Goal: Task Accomplishment & Management: Use online tool/utility

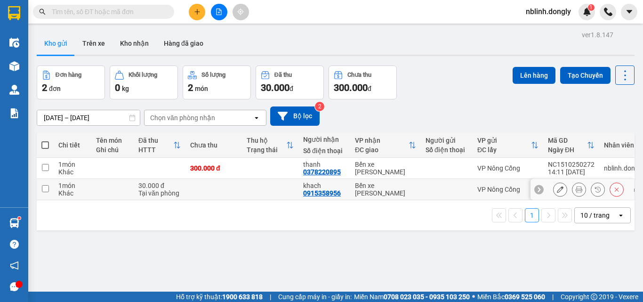
click at [45, 189] on input "checkbox" at bounding box center [45, 188] width 7 height 7
checkbox input "true"
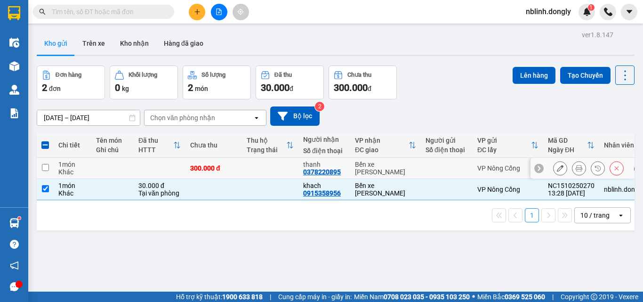
click at [47, 166] on input "checkbox" at bounding box center [45, 167] width 7 height 7
checkbox input "true"
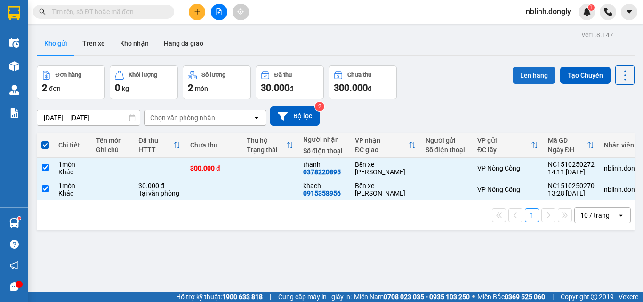
click at [529, 76] on button "Lên hàng" at bounding box center [533, 75] width 43 height 17
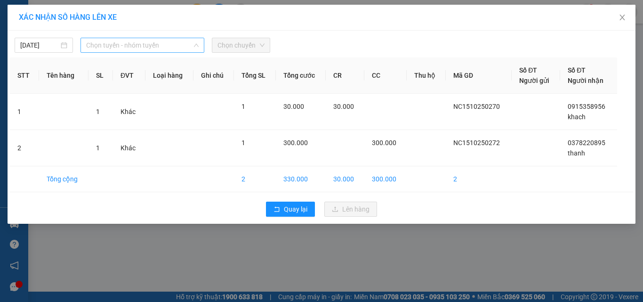
click at [140, 48] on span "Chọn tuyến - nhóm tuyến" at bounding box center [142, 45] width 112 height 14
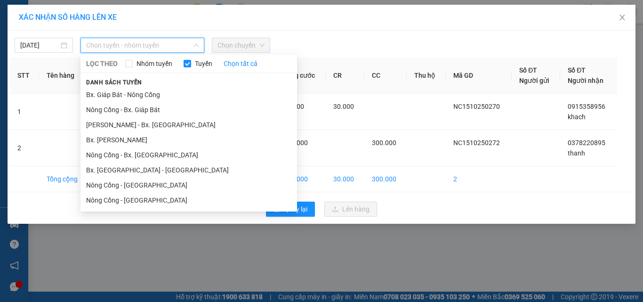
drag, startPoint x: 138, startPoint y: 122, endPoint x: 259, endPoint y: 60, distance: 135.9
click at [142, 120] on li "[PERSON_NAME] - Bx. [GEOGRAPHIC_DATA]" at bounding box center [188, 124] width 216 height 15
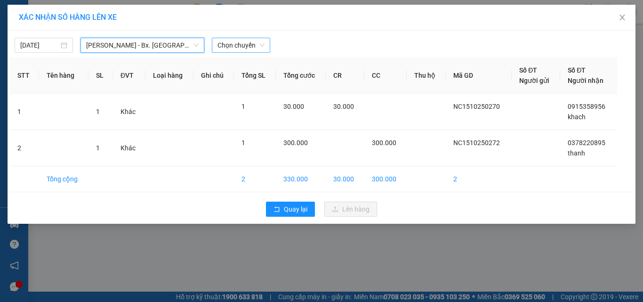
click at [247, 43] on span "Chọn chuyến" at bounding box center [240, 45] width 47 height 14
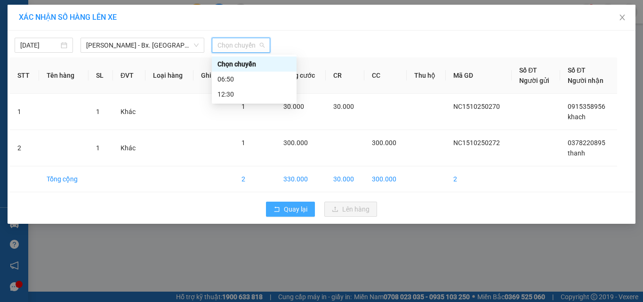
click at [286, 206] on span "Quay lại" at bounding box center [296, 209] width 24 height 10
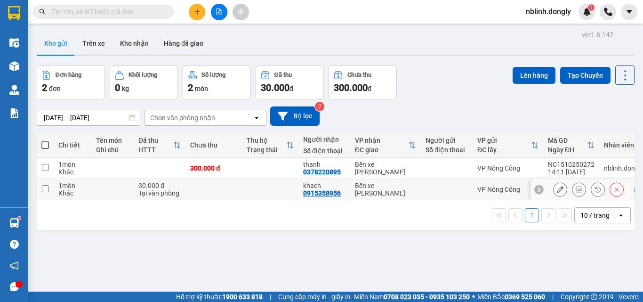
click at [49, 189] on td at bounding box center [45, 189] width 17 height 21
checkbox input "true"
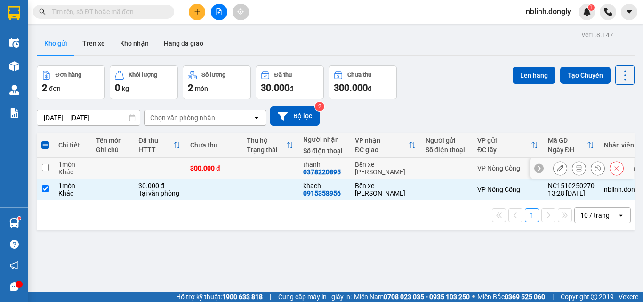
drag, startPoint x: 45, startPoint y: 168, endPoint x: 247, endPoint y: 114, distance: 208.7
click at [48, 166] on input "checkbox" at bounding box center [45, 167] width 7 height 7
checkbox input "true"
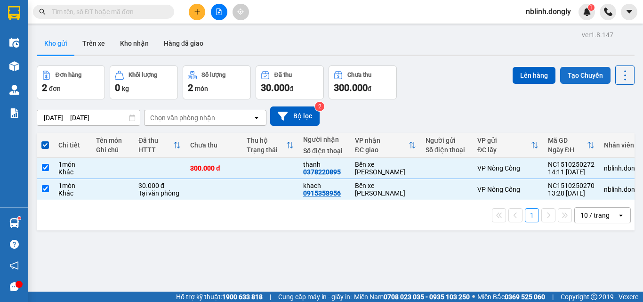
click at [573, 76] on button "Tạo Chuyến" at bounding box center [585, 75] width 50 height 17
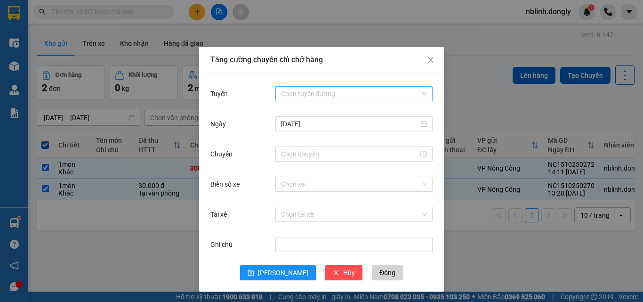
click at [292, 91] on input "Tuyến" at bounding box center [350, 94] width 139 height 14
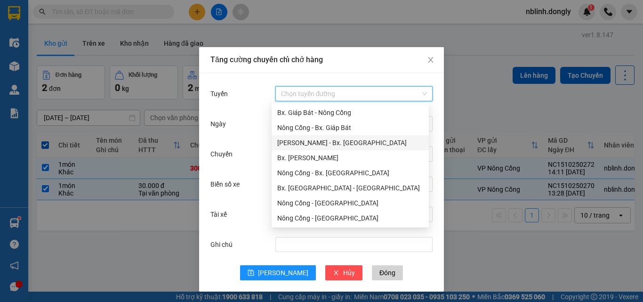
click at [340, 146] on div "[PERSON_NAME] - Bx. [GEOGRAPHIC_DATA]" at bounding box center [350, 142] width 146 height 10
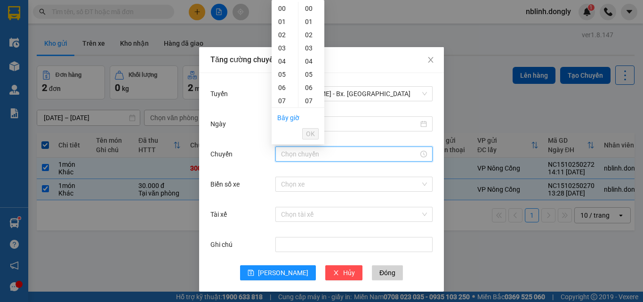
click at [303, 154] on input "Chuyến" at bounding box center [349, 154] width 137 height 10
click at [283, 4] on div "14" at bounding box center [285, 4] width 26 height 13
click at [307, 37] on div "20" at bounding box center [311, 36] width 26 height 13
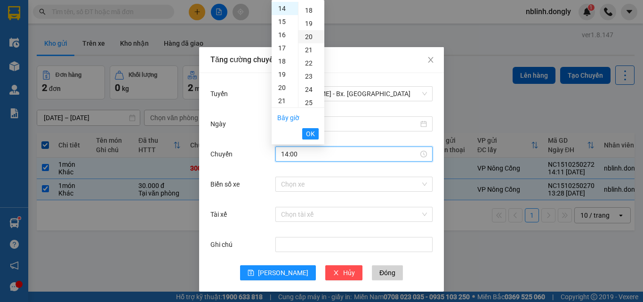
type input "14:20"
click at [312, 134] on span "OK" at bounding box center [310, 133] width 9 height 10
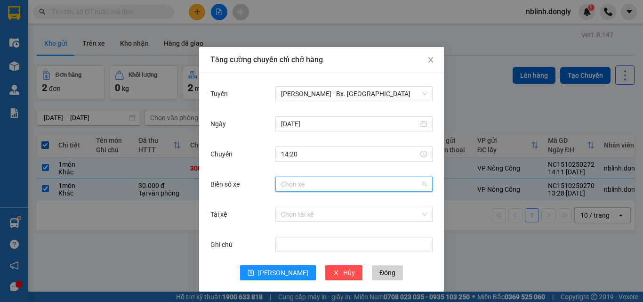
click at [296, 184] on input "Biển số xe" at bounding box center [350, 184] width 139 height 14
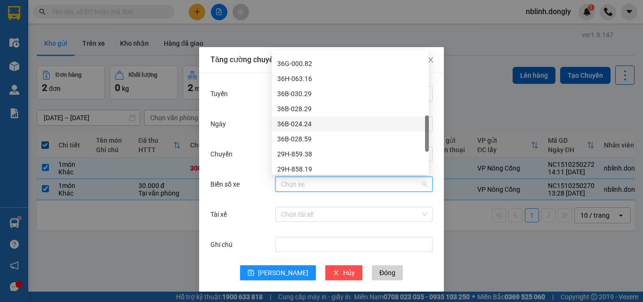
scroll to position [235, 0]
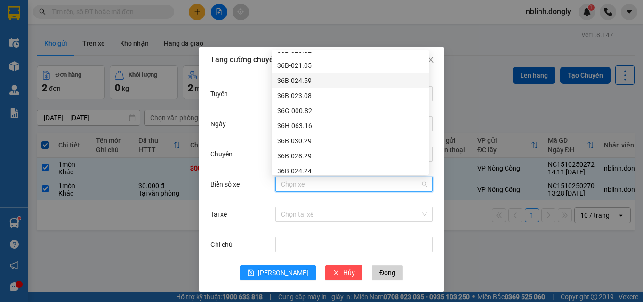
click at [298, 77] on div "36B-024.59" at bounding box center [350, 80] width 146 height 10
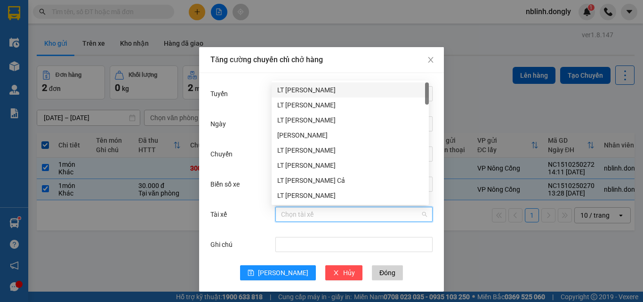
click at [295, 216] on input "Tài xế" at bounding box center [350, 214] width 139 height 14
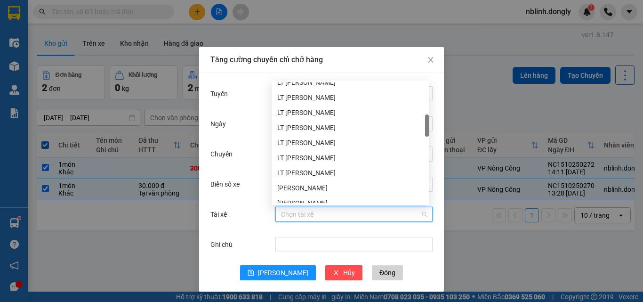
scroll to position [188, 0]
click at [303, 114] on div "LT [PERSON_NAME]" at bounding box center [350, 112] width 146 height 10
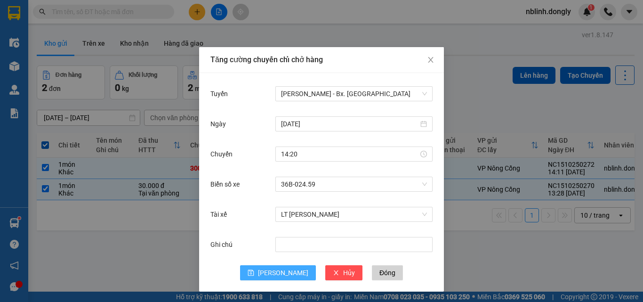
click at [283, 272] on span "[PERSON_NAME]" at bounding box center [283, 272] width 50 height 10
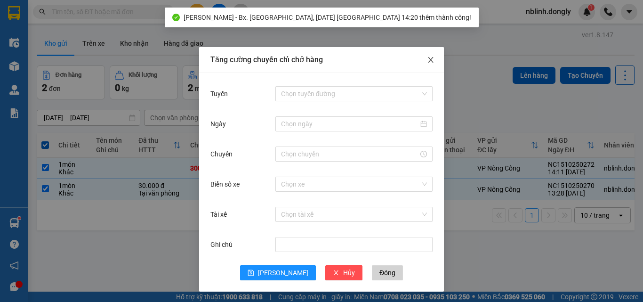
click at [427, 62] on icon "close" at bounding box center [431, 60] width 8 height 8
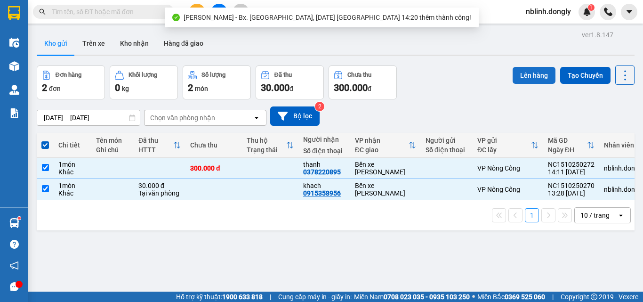
click at [536, 77] on button "Lên hàng" at bounding box center [533, 75] width 43 height 17
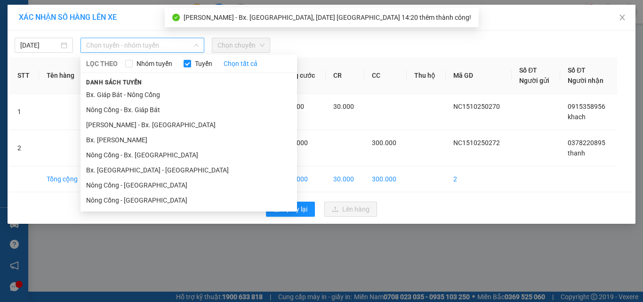
click at [144, 44] on span "Chọn tuyến - nhóm tuyến" at bounding box center [142, 45] width 112 height 14
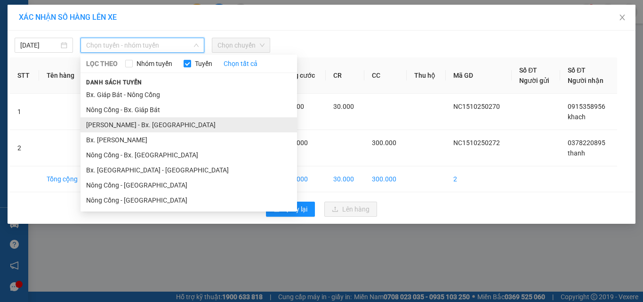
click at [129, 125] on li "[PERSON_NAME] - Bx. [GEOGRAPHIC_DATA]" at bounding box center [188, 124] width 216 height 15
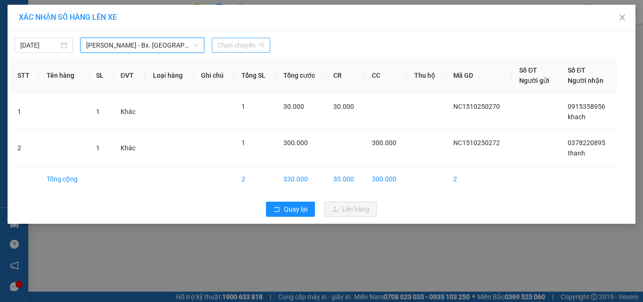
click at [240, 47] on span "Chọn chuyến" at bounding box center [240, 45] width 47 height 14
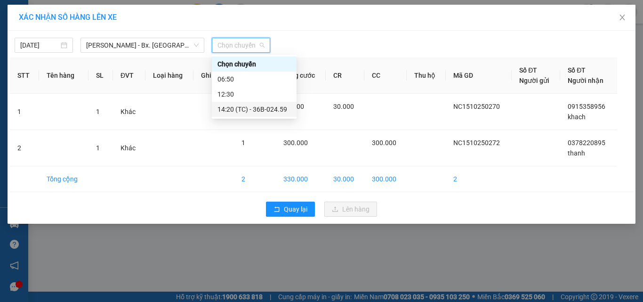
click at [263, 110] on div "14:20 (TC) - 36B-024.59" at bounding box center [253, 109] width 73 height 10
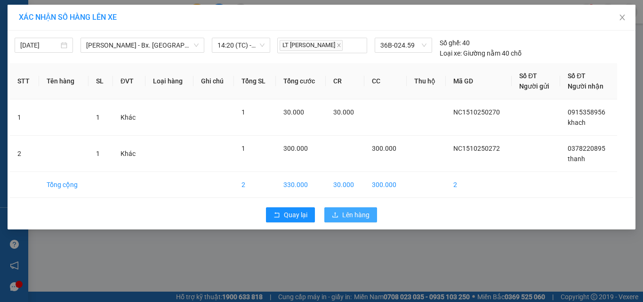
click at [342, 212] on span "Lên hàng" at bounding box center [355, 214] width 27 height 10
